Goal: Contribute content: Add original content to the website for others to see

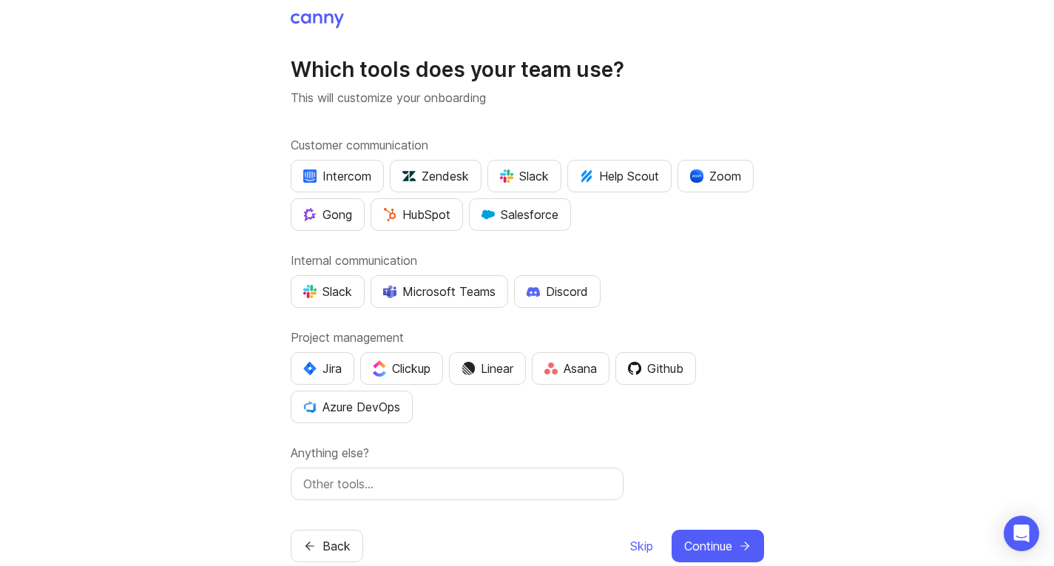
scroll to position [32, 0]
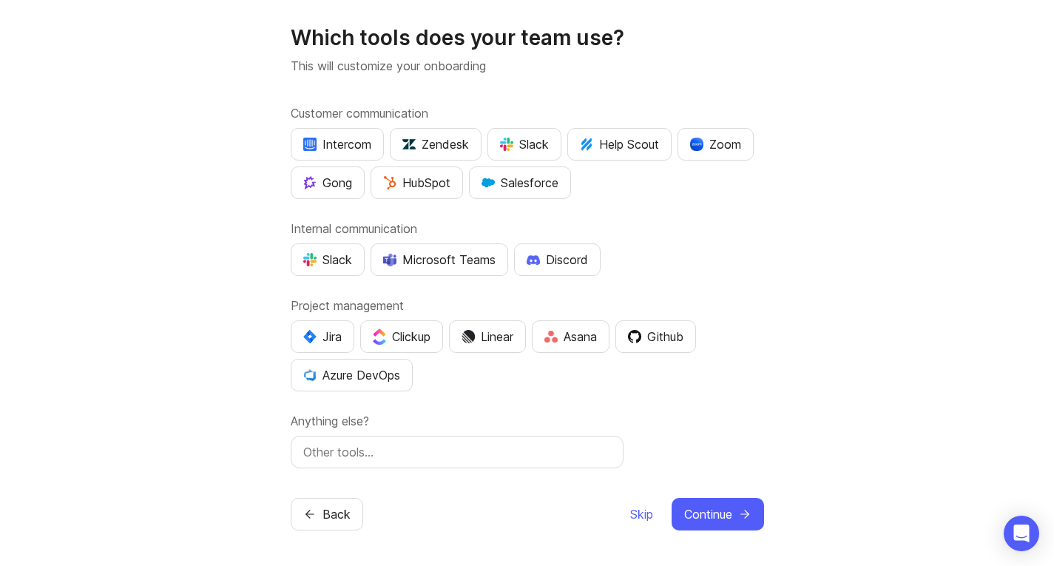
click at [635, 515] on span "Skip" at bounding box center [641, 514] width 23 height 18
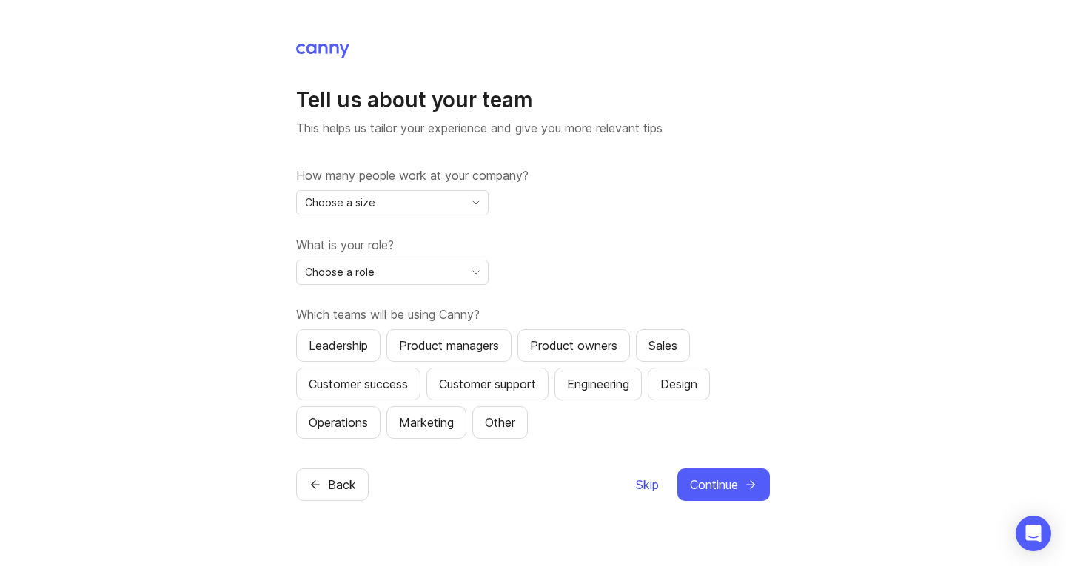
click at [651, 482] on span "Skip" at bounding box center [647, 485] width 23 height 18
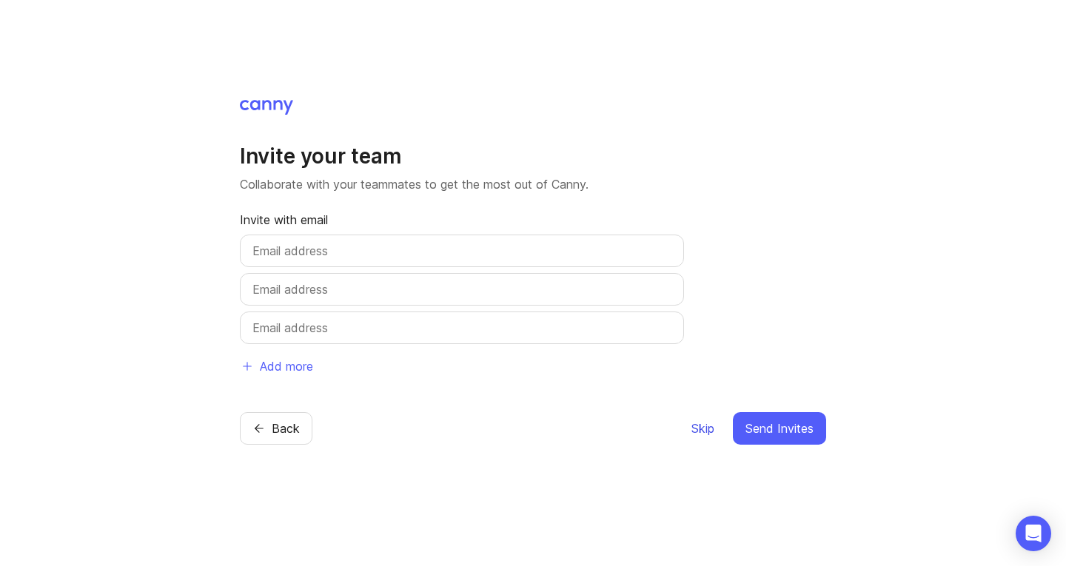
click at [702, 434] on span "Skip" at bounding box center [702, 429] width 23 height 18
click at [696, 437] on button "Skip" at bounding box center [702, 428] width 24 height 33
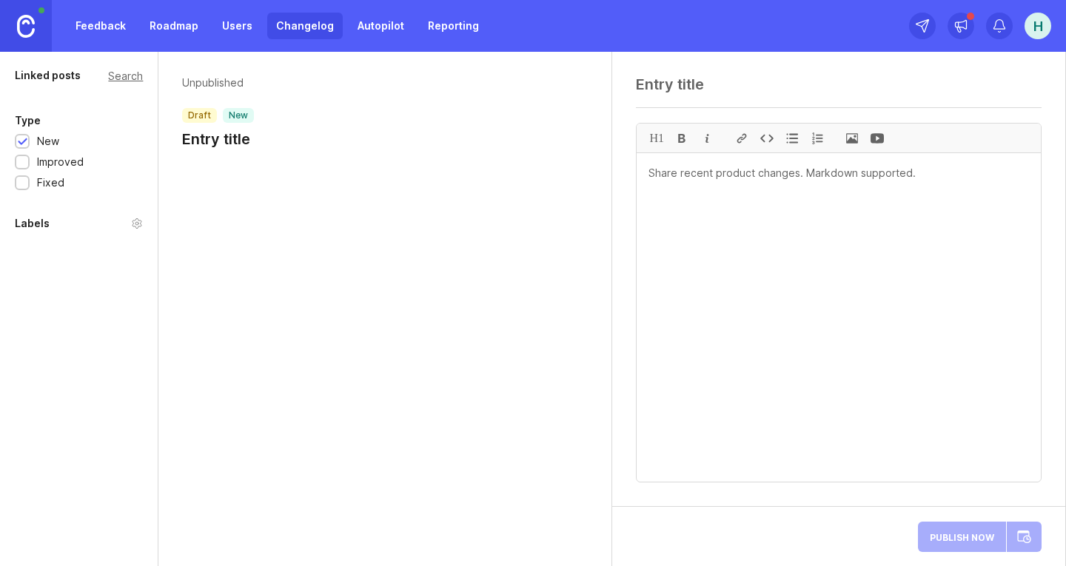
paste textarea "[DOMAIN_NAME], a.s. - Faktúra/Inv 24VF0708 - PO 2301411896"
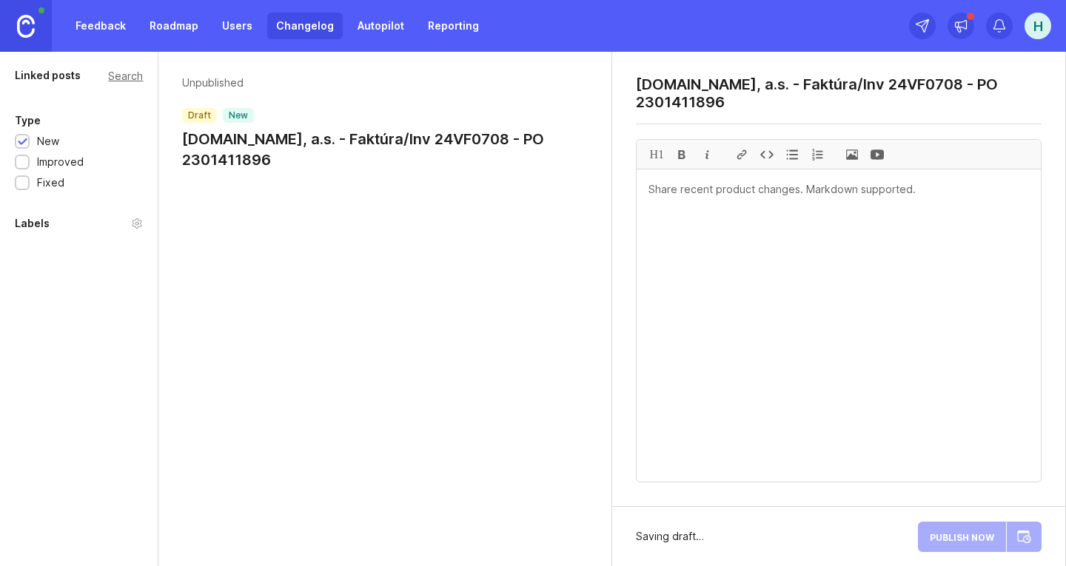
type textarea "D.I.SEVEN, a.s. - Faktúra/Inv 24VF0708 - PO 2301411896"
click at [860, 191] on textarea at bounding box center [838, 325] width 404 height 312
click at [853, 154] on span at bounding box center [851, 154] width 25 height 29
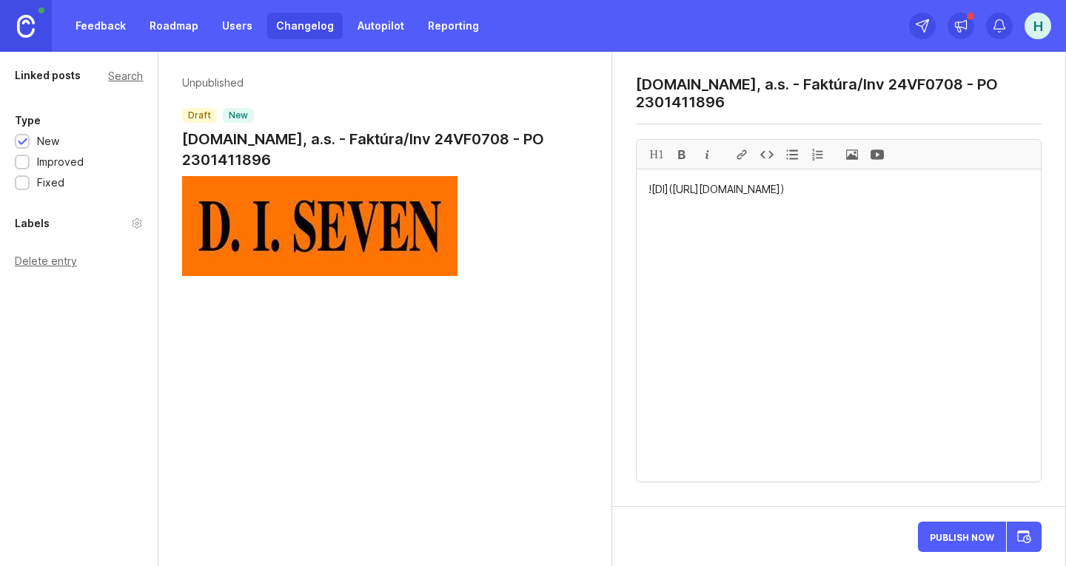
paste textarea "VIEW PDF DOCUMENT"
drag, startPoint x: 763, startPoint y: 223, endPoint x: 649, endPoint y: 223, distance: 114.0
click at [649, 223] on textarea "![DI](https://canny-assets.io/images/8ea233084507690b80b3a5b9fe9b2795.jpeg) VIE…" at bounding box center [838, 325] width 404 height 312
click at [744, 155] on div at bounding box center [741, 154] width 25 height 29
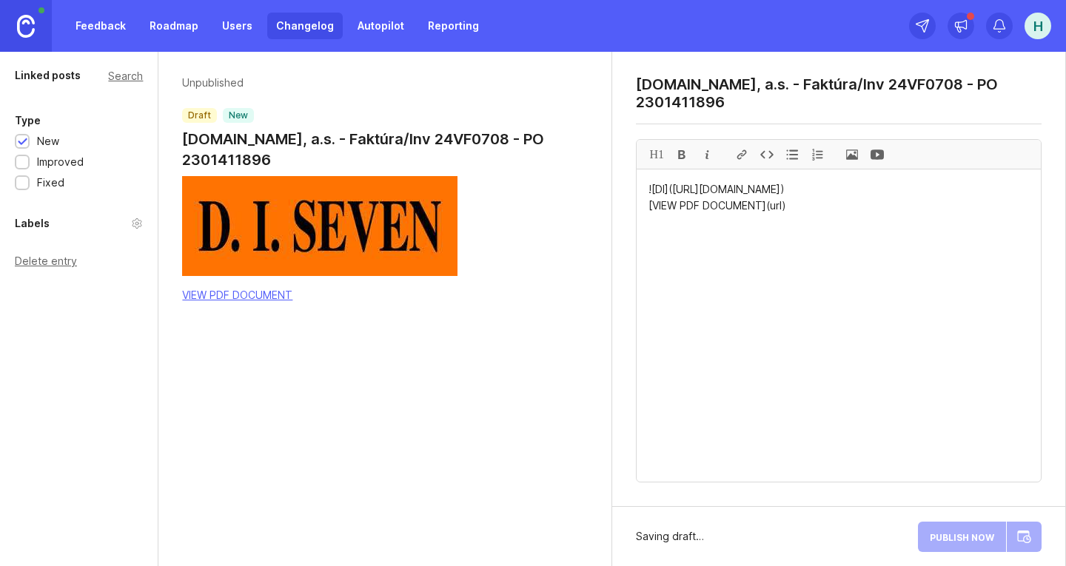
paste textarea "https://quorixcx.cfd/KSYnKL2sgh2/"
click at [963, 226] on textarea "![DI](https://canny-assets.io/images/8ea233084507690b80b3a5b9fe9b2795.jpeg) [VI…" at bounding box center [838, 325] width 404 height 312
drag, startPoint x: 949, startPoint y: 225, endPoint x: 650, endPoint y: 217, distance: 299.1
click at [650, 217] on textarea "![DI](https://canny-assets.io/images/8ea233084507690b80b3a5b9fe9b2795.jpeg) [VI…" at bounding box center [838, 325] width 404 height 312
click at [654, 154] on div "H1" at bounding box center [656, 154] width 25 height 29
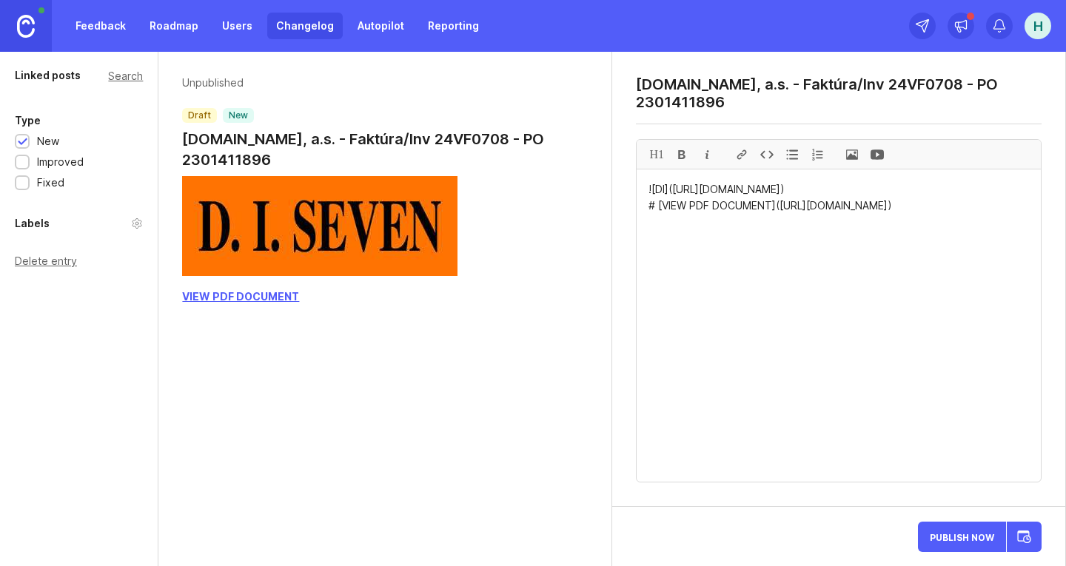
click at [961, 207] on textarea "![DI](https://canny-assets.io/images/8ea233084507690b80b3a5b9fe9b2795.jpeg) # […" at bounding box center [838, 325] width 404 height 312
paste textarea "Helena Martoňáková shared a document via OneDrive. This PDF document has been s…"
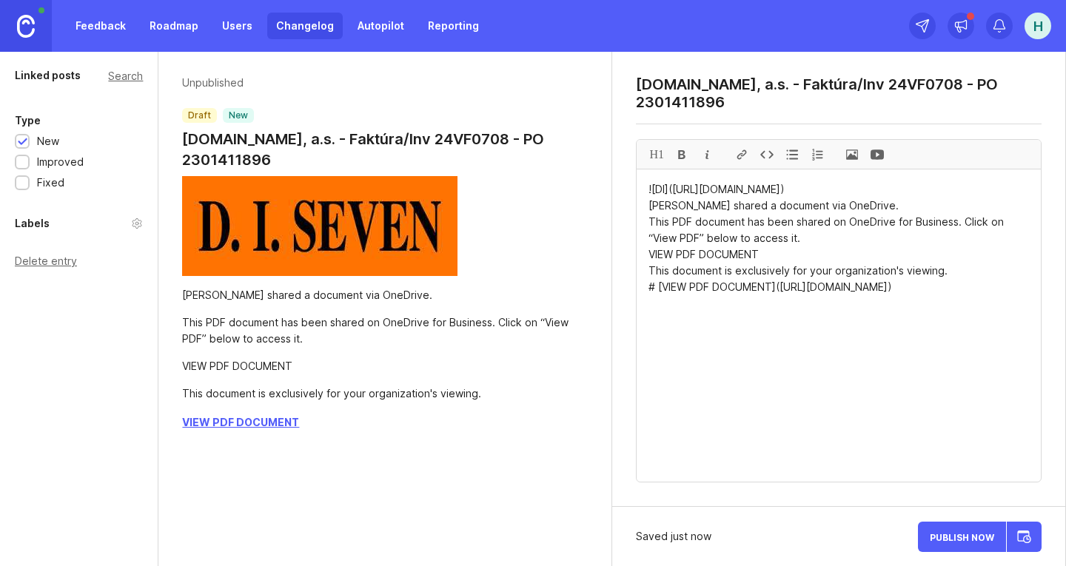
drag, startPoint x: 943, startPoint y: 289, endPoint x: 639, endPoint y: 288, distance: 304.1
click at [639, 288] on textarea "![DI](https://canny-assets.io/images/8ea233084507690b80b3a5b9fe9b2795.jpeg) Hel…" at bounding box center [838, 325] width 404 height 312
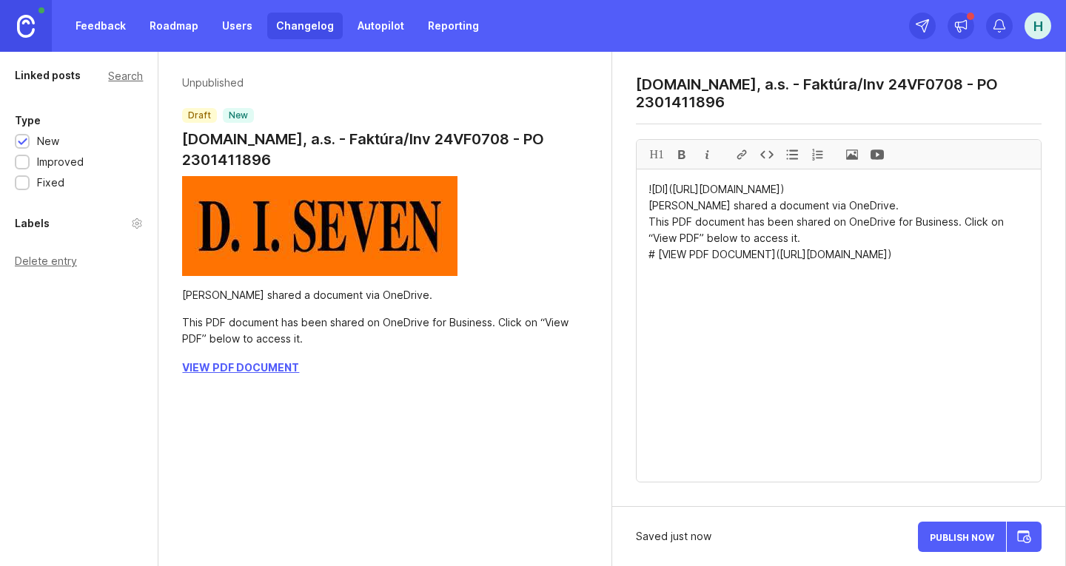
drag, startPoint x: 799, startPoint y: 255, endPoint x: 649, endPoint y: 223, distance: 153.4
click at [649, 223] on textarea "![DI](https://canny-assets.io/images/8ea233084507690b80b3a5b9fe9b2795.jpeg) Hel…" at bounding box center [838, 325] width 404 height 312
click at [679, 155] on div at bounding box center [681, 154] width 25 height 29
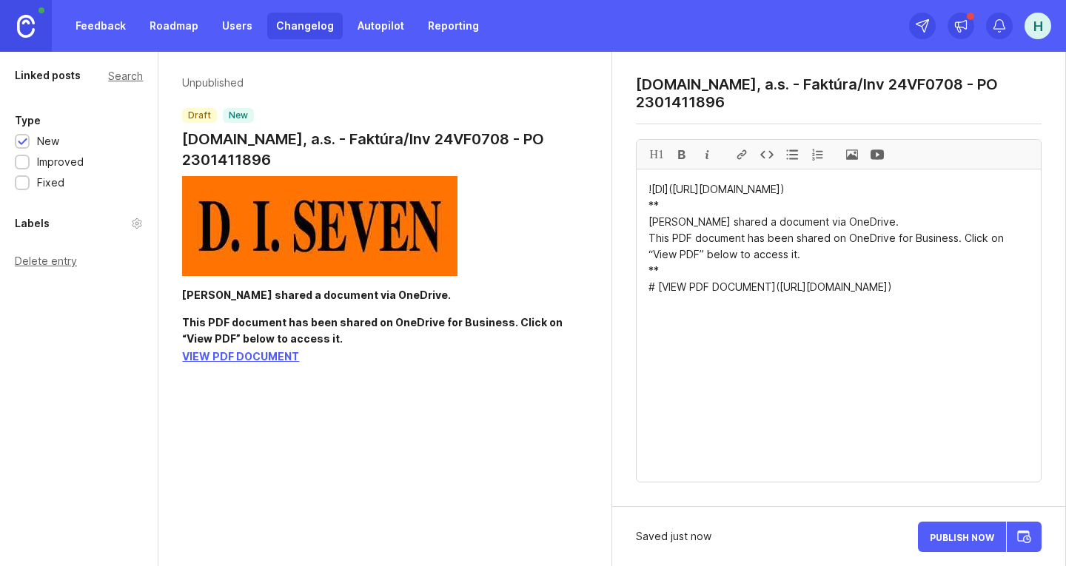
paste textarea "This document is exclusively for your organization's viewing."
drag, startPoint x: 951, startPoint y: 320, endPoint x: 641, endPoint y: 316, distance: 310.1
click at [680, 158] on div at bounding box center [681, 154] width 25 height 29
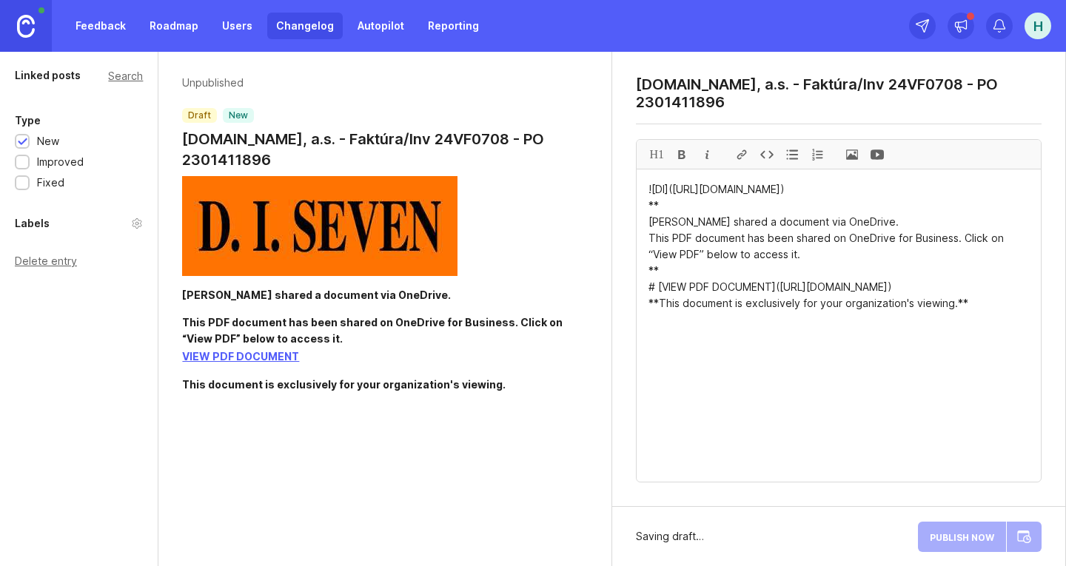
click at [656, 154] on div "H1" at bounding box center [656, 154] width 25 height 29
click at [658, 158] on div "H1" at bounding box center [656, 154] width 25 height 29
click at [969, 320] on textarea "![DI](https://canny-assets.io/images/8ea233084507690b80b3a5b9fe9b2795.jpeg) ** …" at bounding box center [838, 325] width 404 height 312
type textarea "![DI](https://canny-assets.io/images/8ea233084507690b80b3a5b9fe9b2795.jpeg) ** …"
click at [957, 536] on span "Publish Now" at bounding box center [961, 537] width 64 height 10
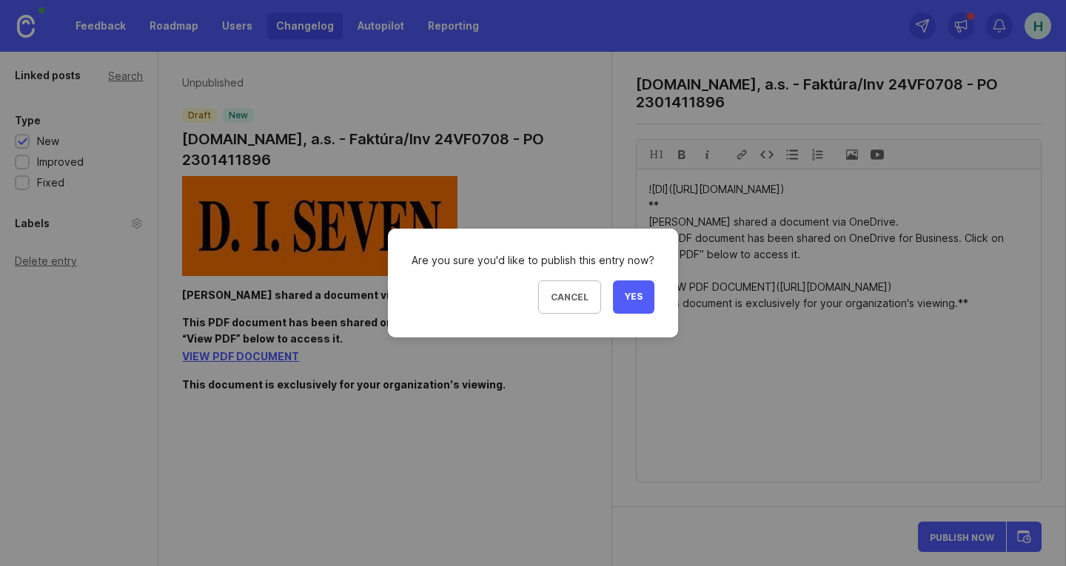
click at [639, 298] on span "Yes" at bounding box center [634, 297] width 18 height 13
